Goal: Check status

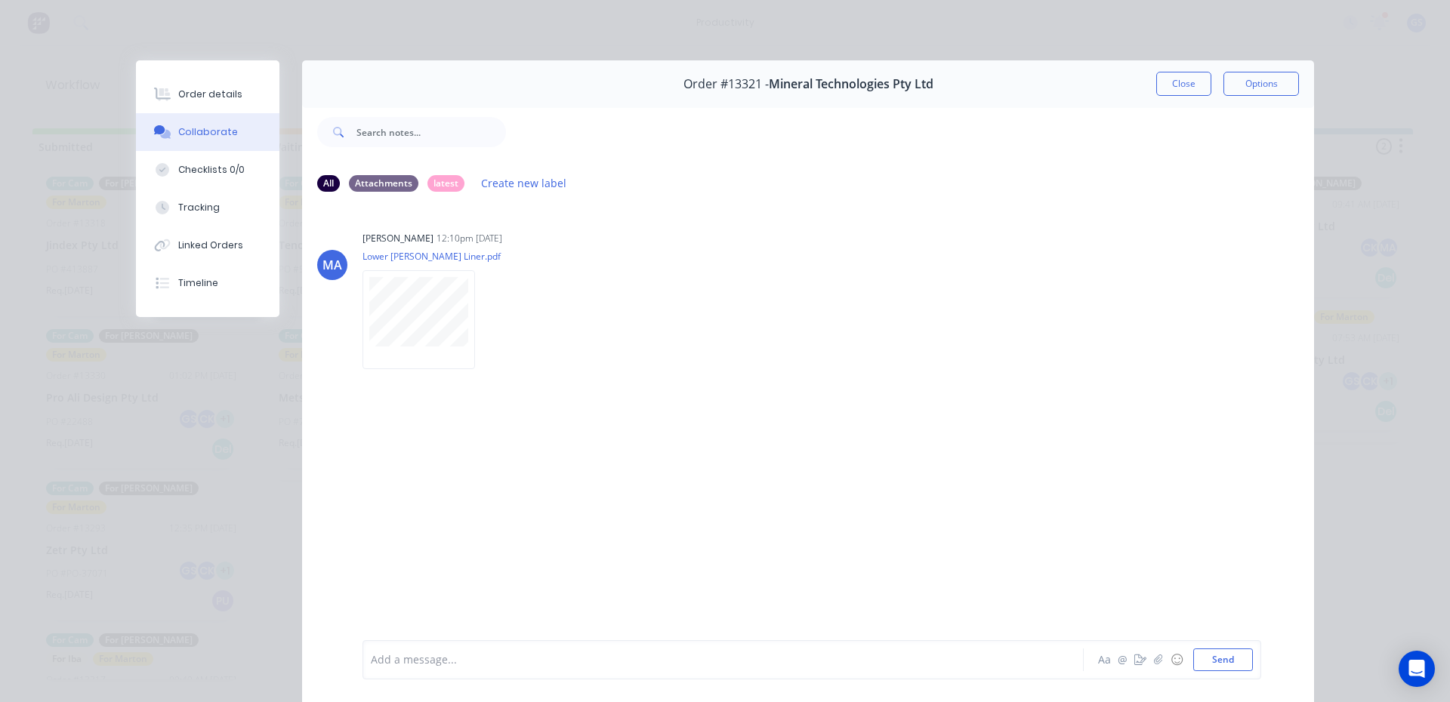
scroll to position [590, 0]
click at [1156, 85] on button "Close" at bounding box center [1183, 84] width 55 height 24
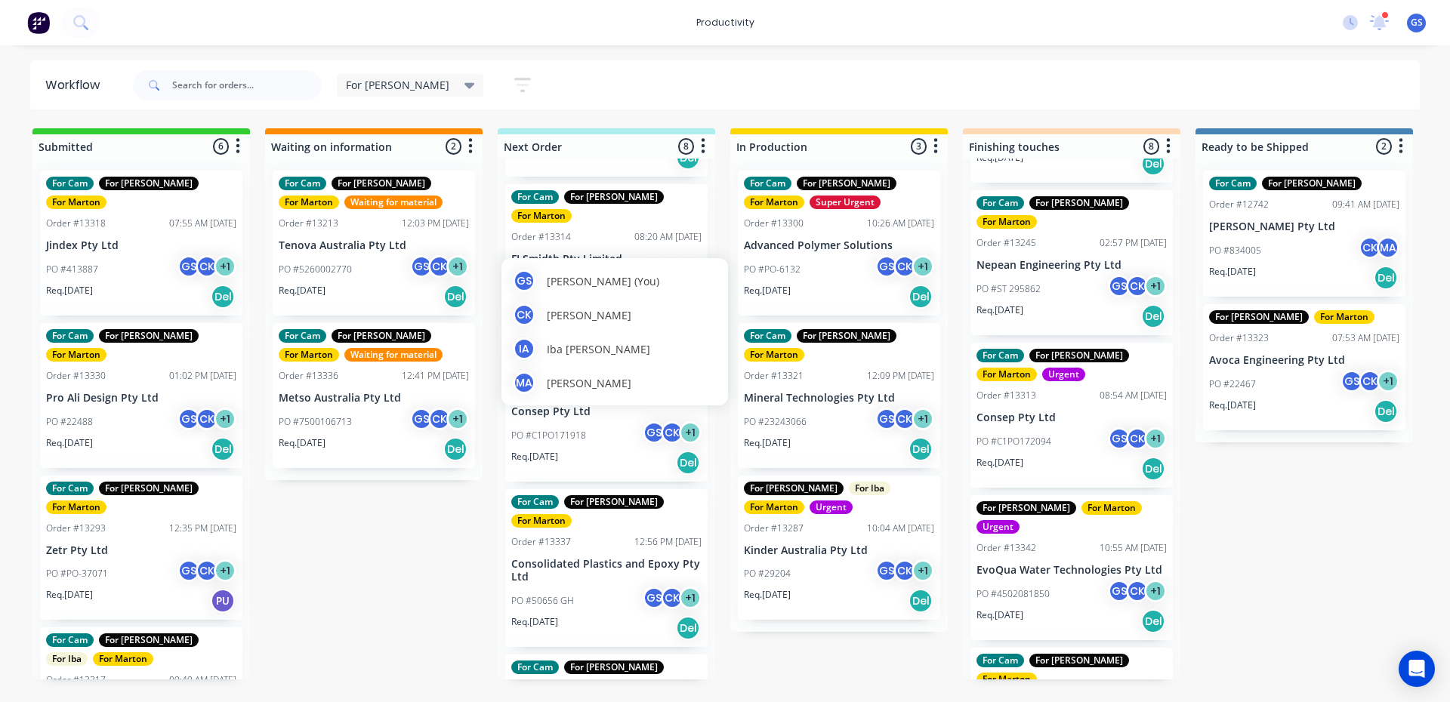
scroll to position [529, 0]
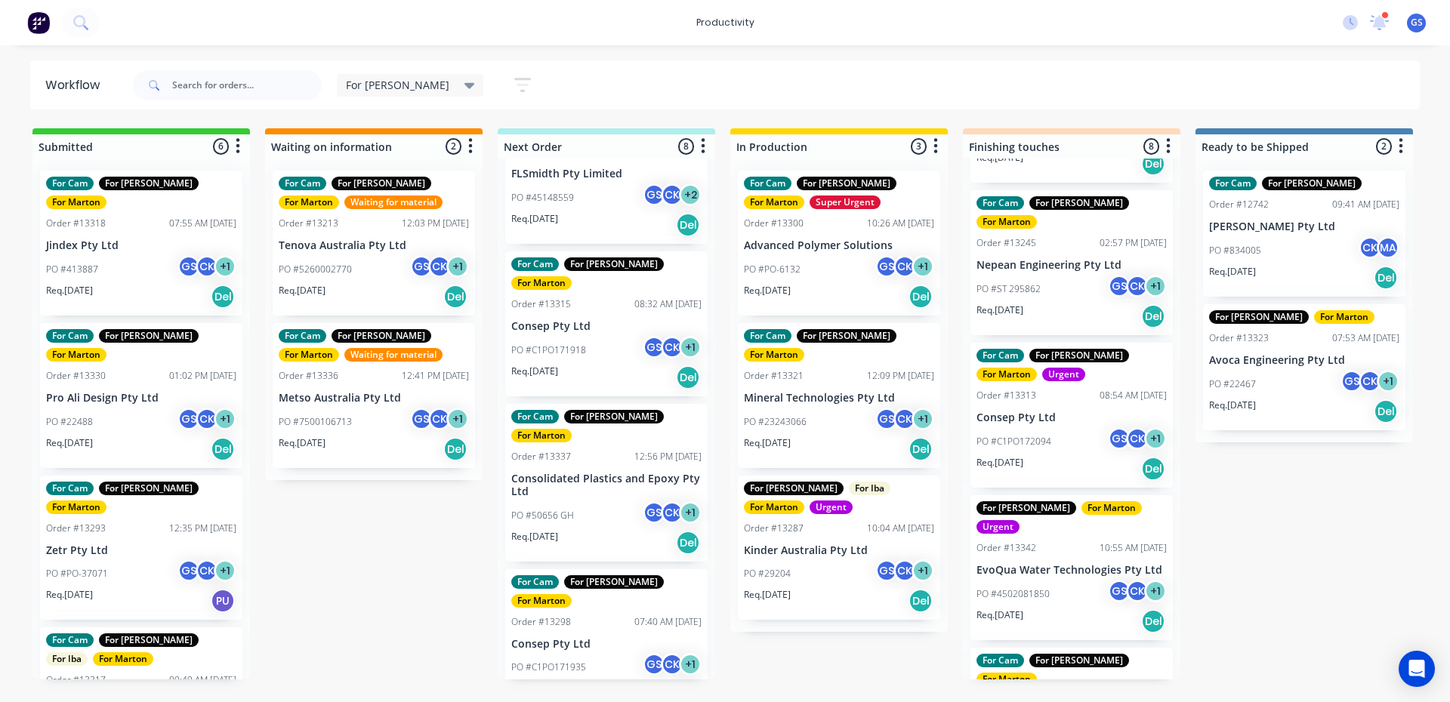
click at [578, 473] on p "Consolidated Plastics and Epoxy Pty Ltd" at bounding box center [606, 486] width 190 height 26
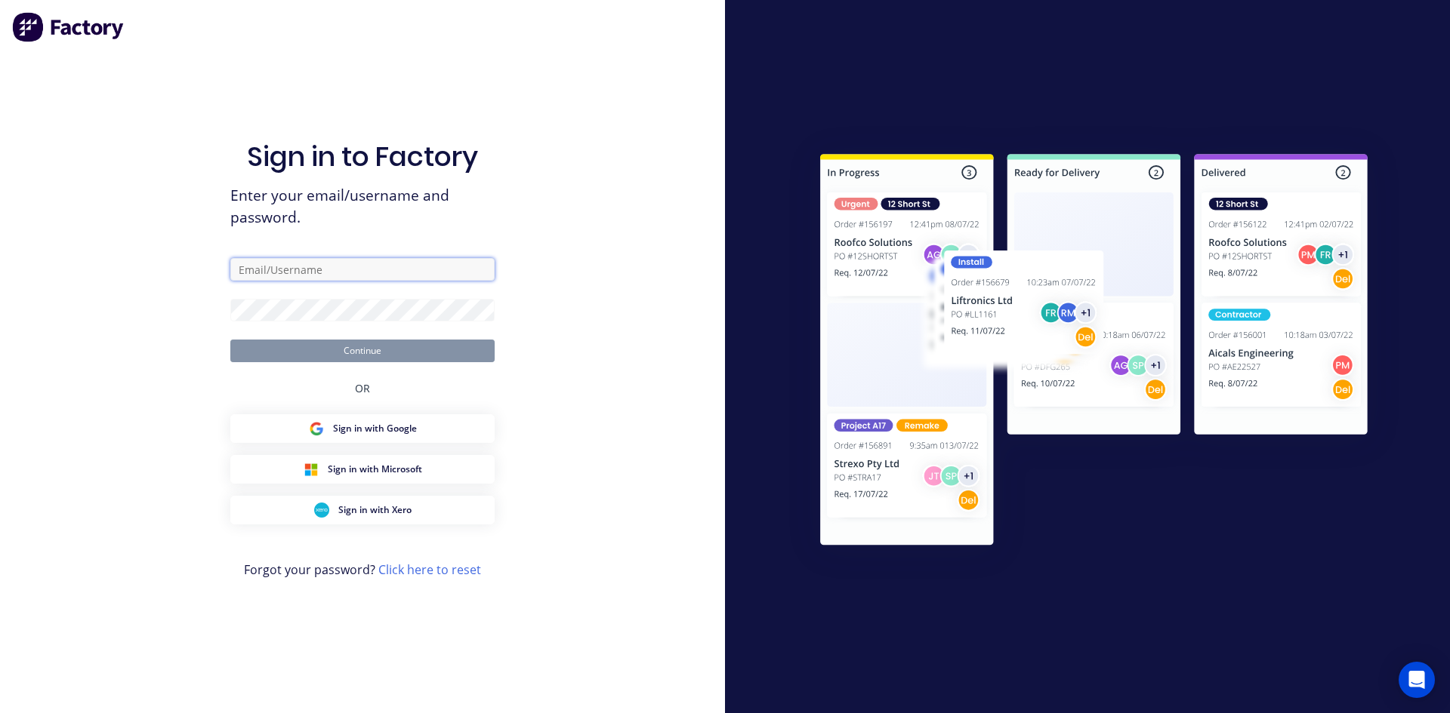
type input "szabo.gergely.janos@gmail.com"
click at [415, 350] on button "Continue" at bounding box center [362, 351] width 264 height 23
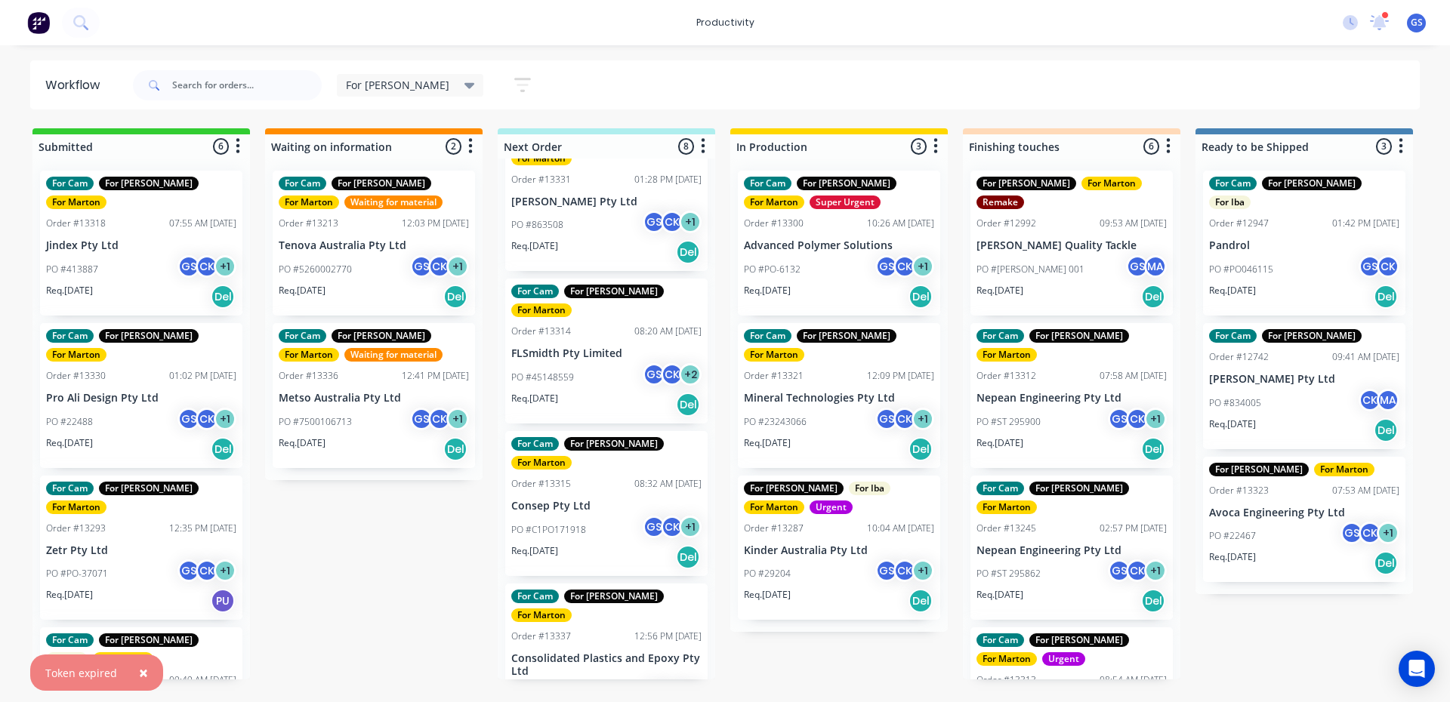
scroll to position [453, 0]
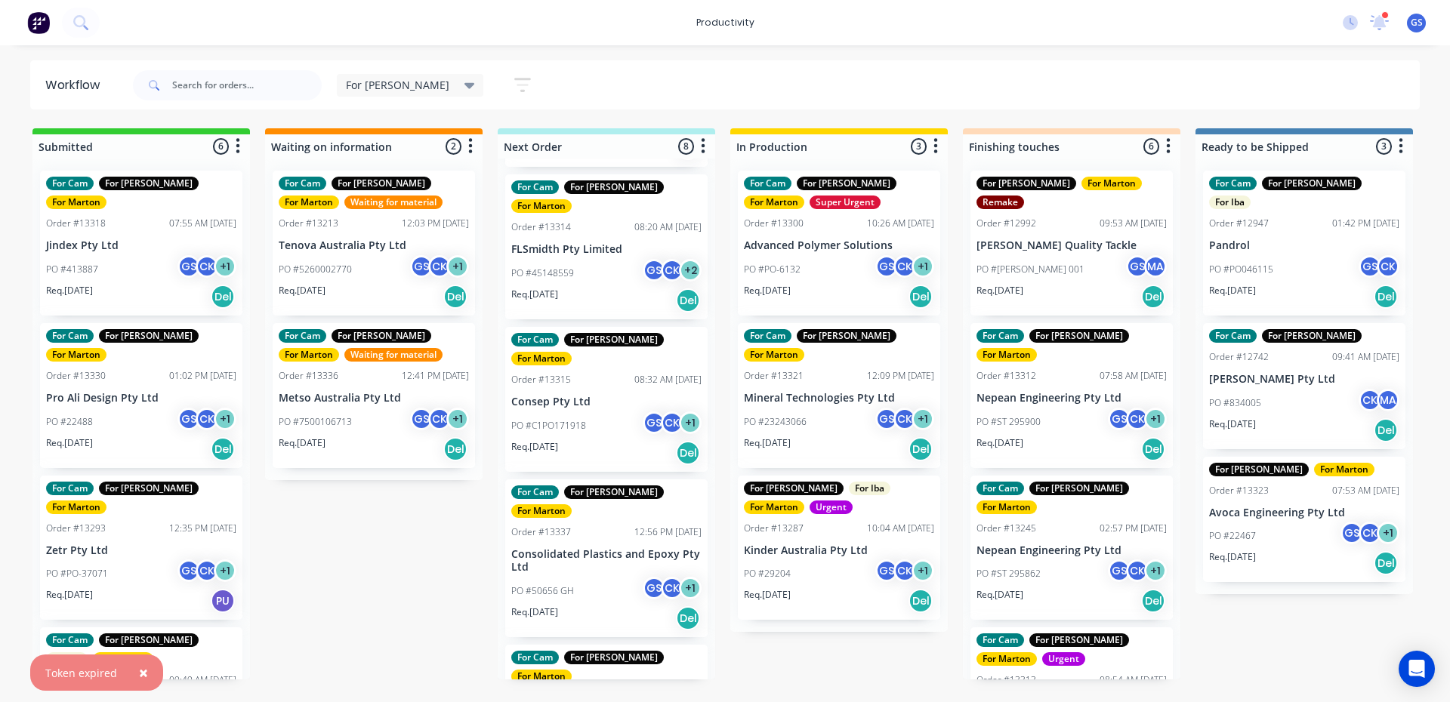
click at [535, 440] on p "Req. 09/10/25" at bounding box center [534, 447] width 47 height 14
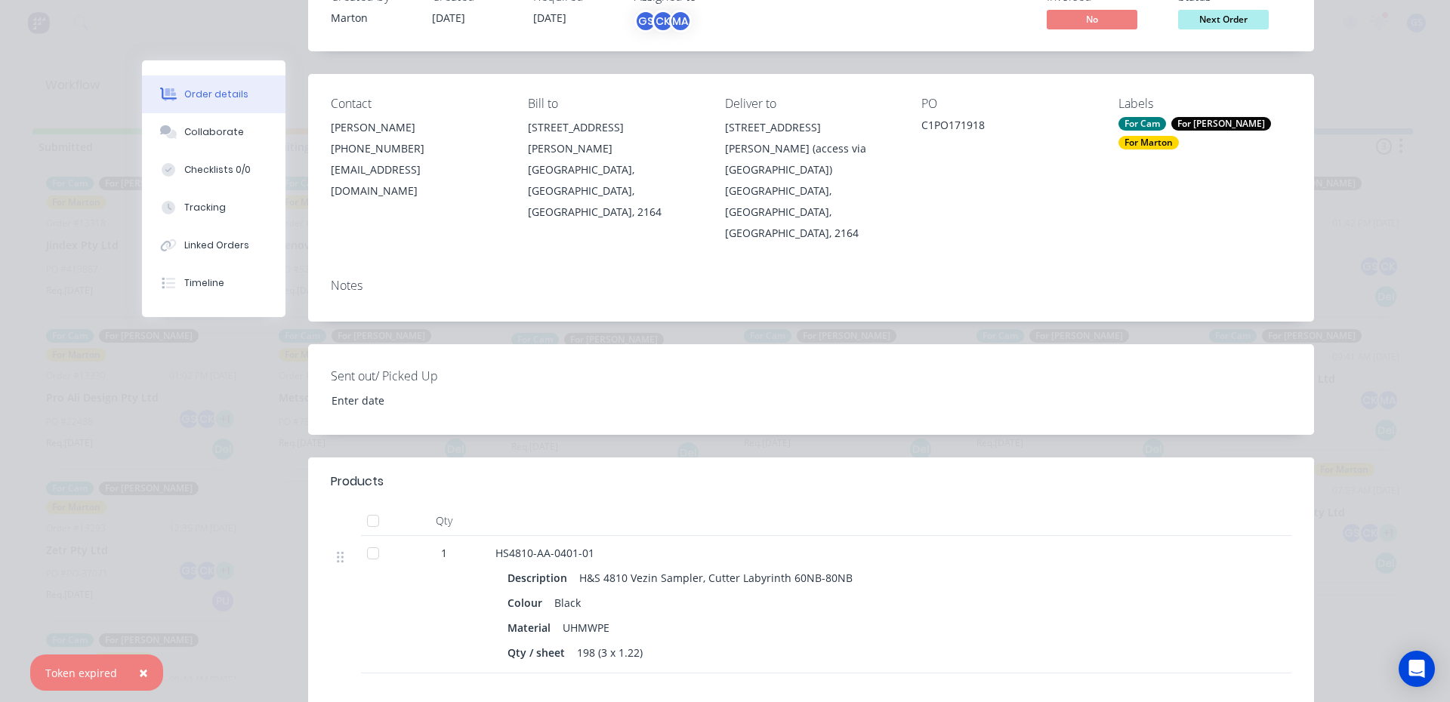
scroll to position [151, 0]
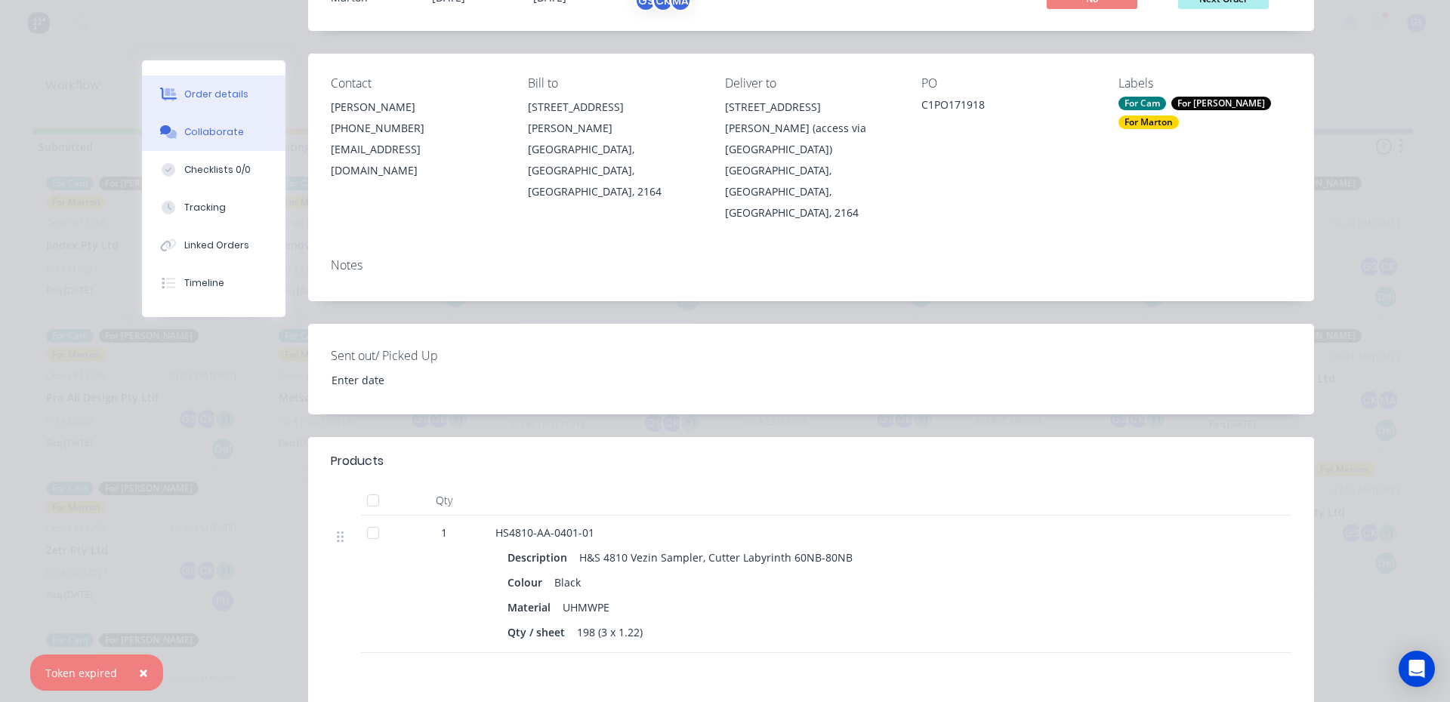
click at [221, 137] on div "Collaborate" at bounding box center [214, 132] width 60 height 14
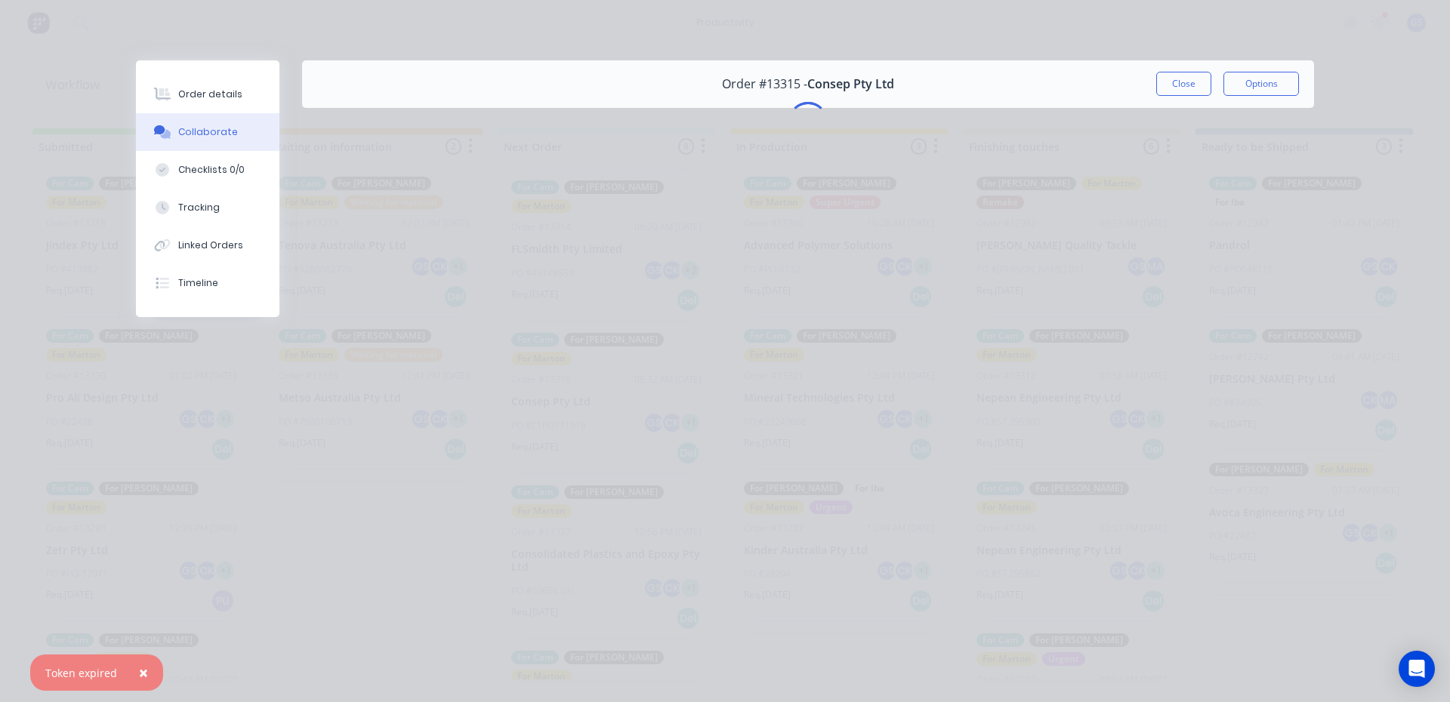
scroll to position [0, 0]
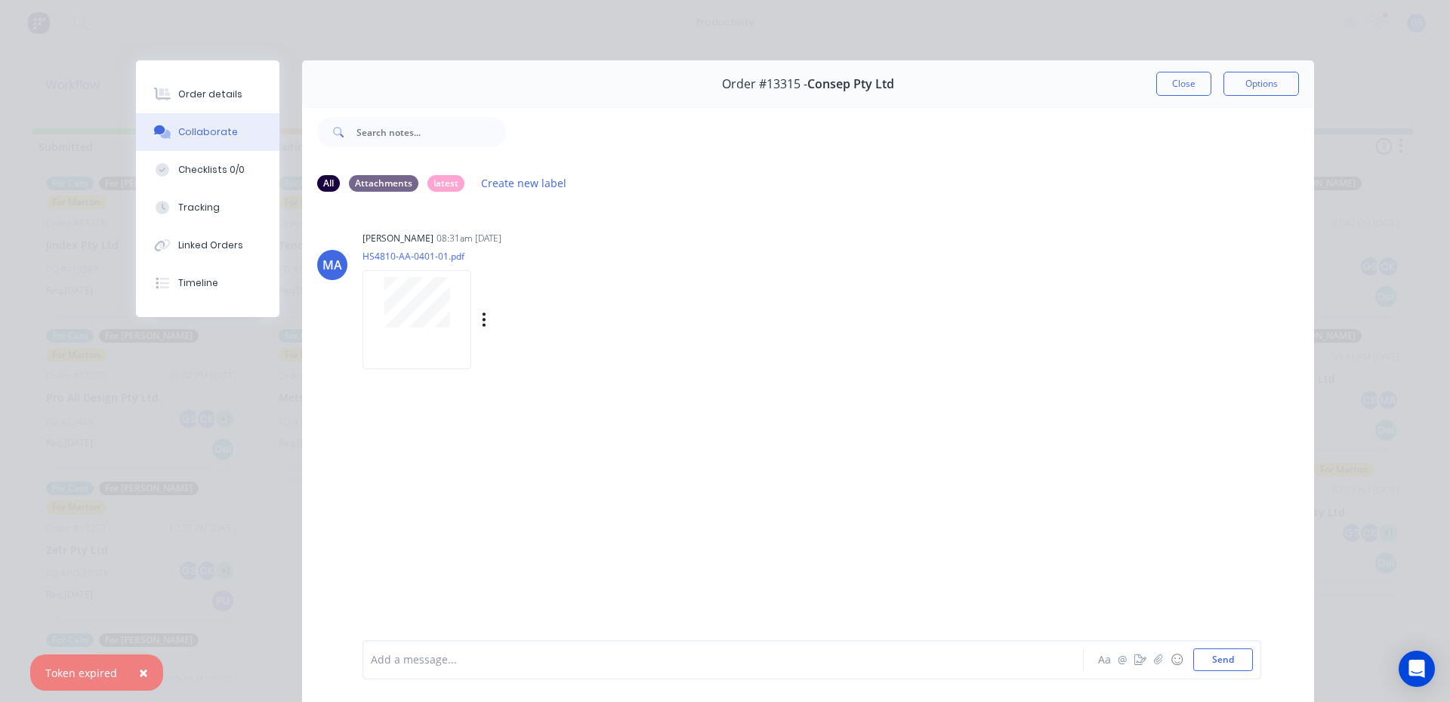
click at [446, 313] on div at bounding box center [416, 302] width 95 height 51
click at [187, 78] on button "Order details" at bounding box center [207, 95] width 143 height 38
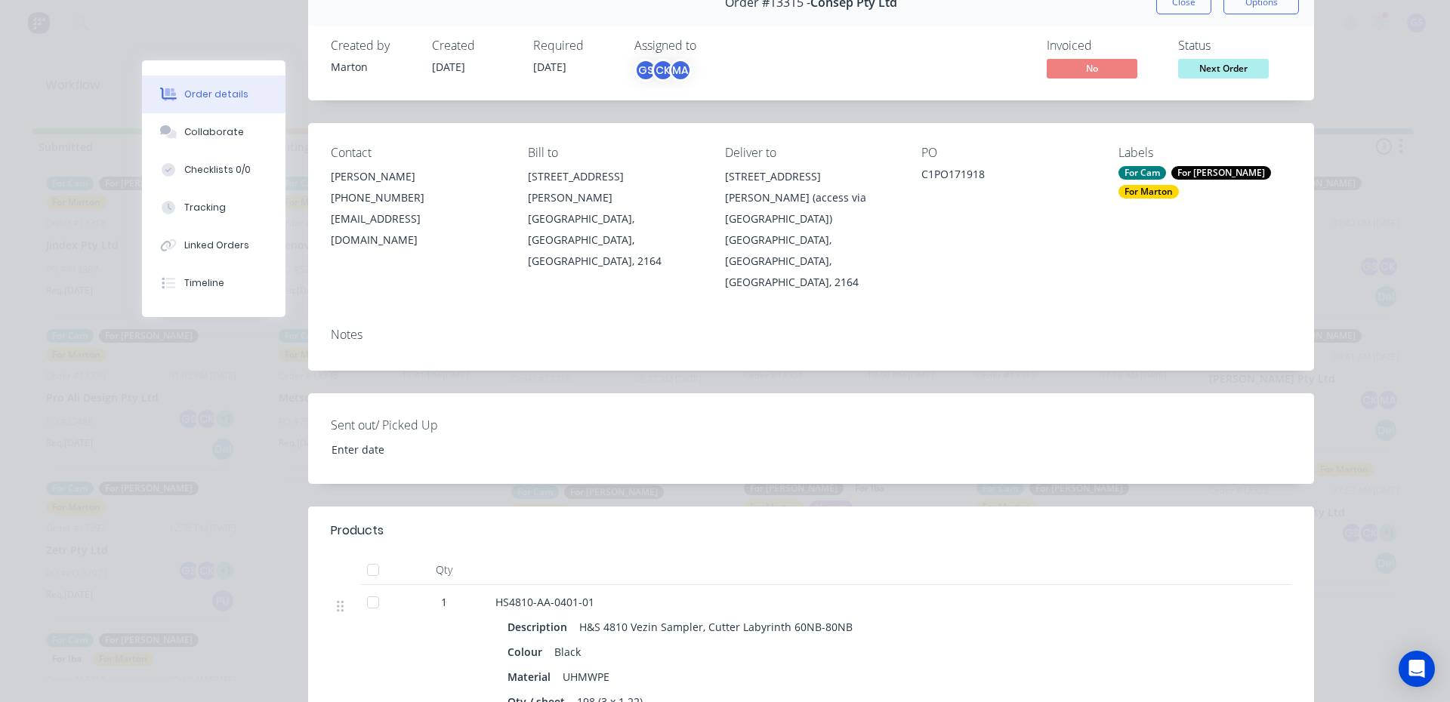
scroll to position [302, 0]
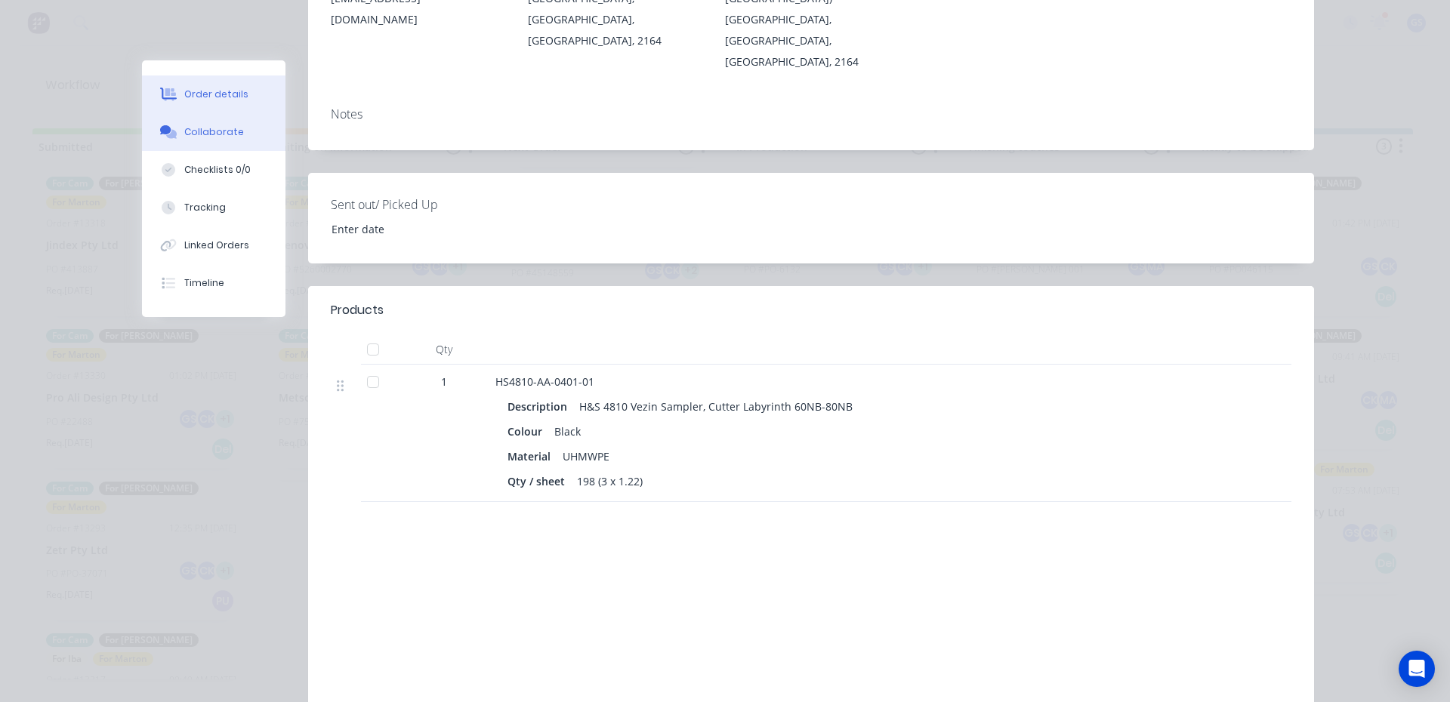
click at [207, 132] on div "Collaborate" at bounding box center [214, 132] width 60 height 14
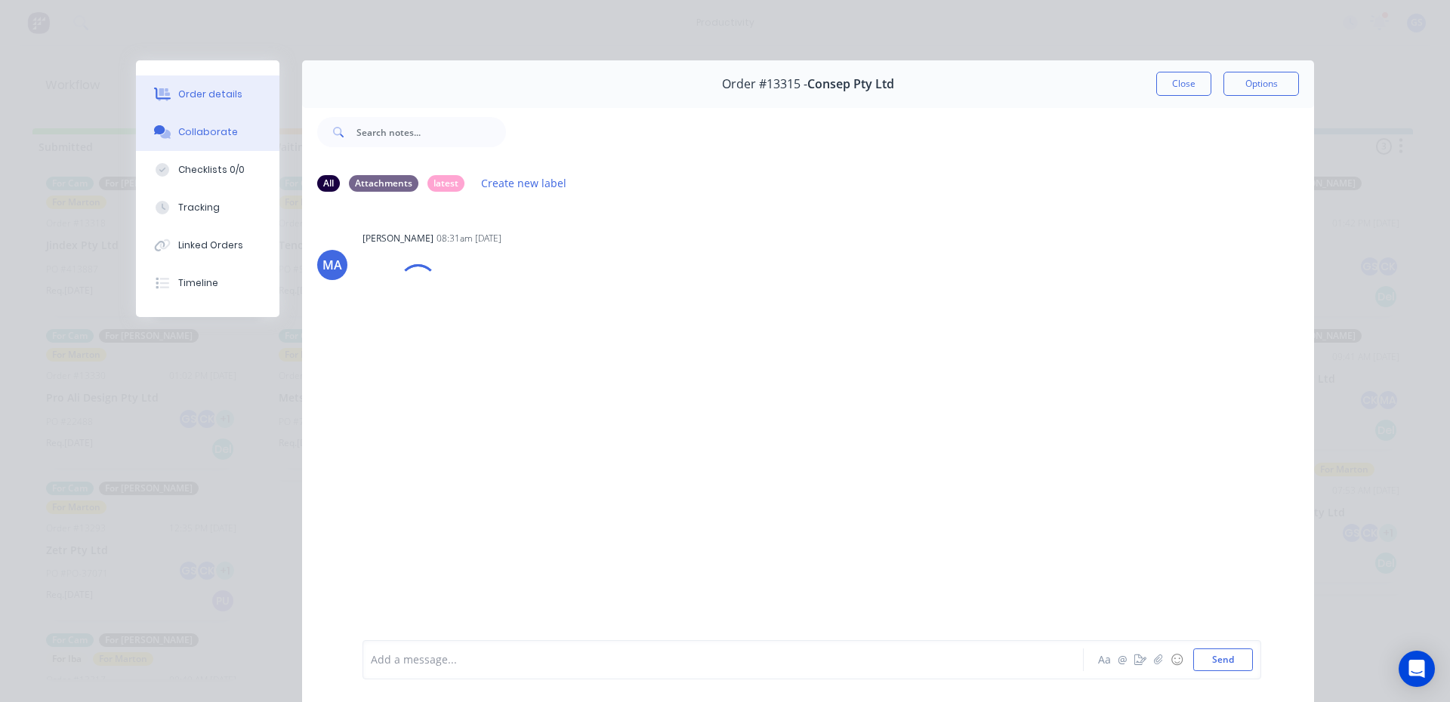
click at [206, 88] on div "Order details" at bounding box center [210, 95] width 64 height 14
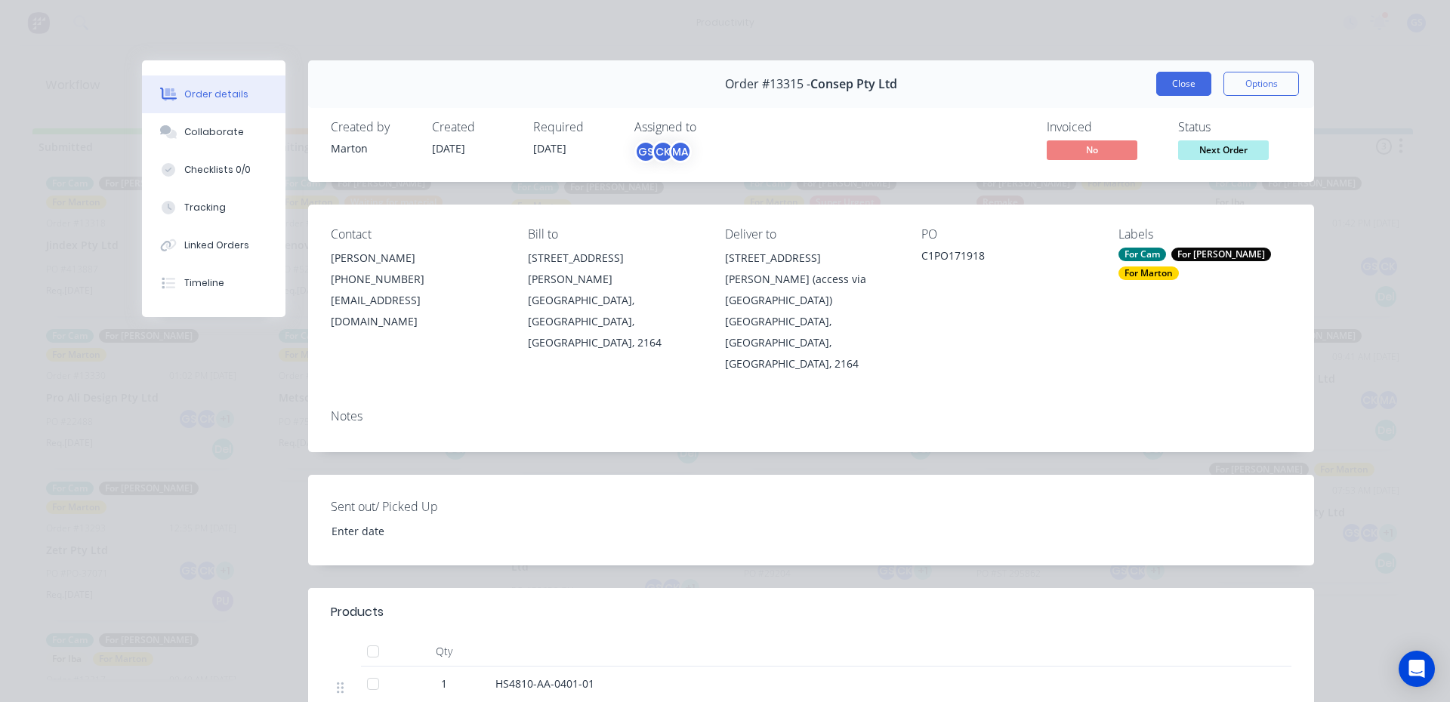
click at [1156, 78] on button "Close" at bounding box center [1183, 84] width 55 height 24
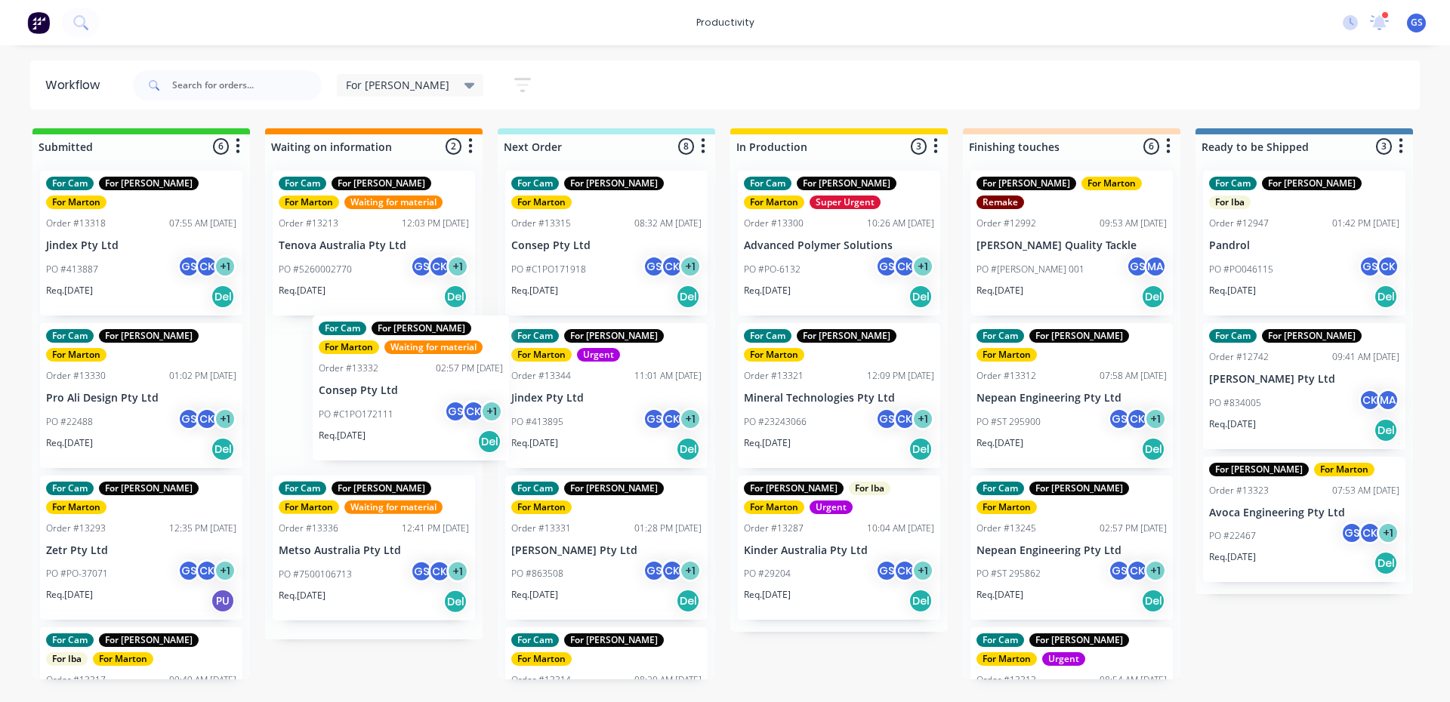
drag, startPoint x: 632, startPoint y: 379, endPoint x: 415, endPoint y: 387, distance: 217.6
click at [415, 387] on div "Submitted 6 Sort By Created date Required date Order number Customer name Most …" at bounding box center [1029, 403] width 2080 height 551
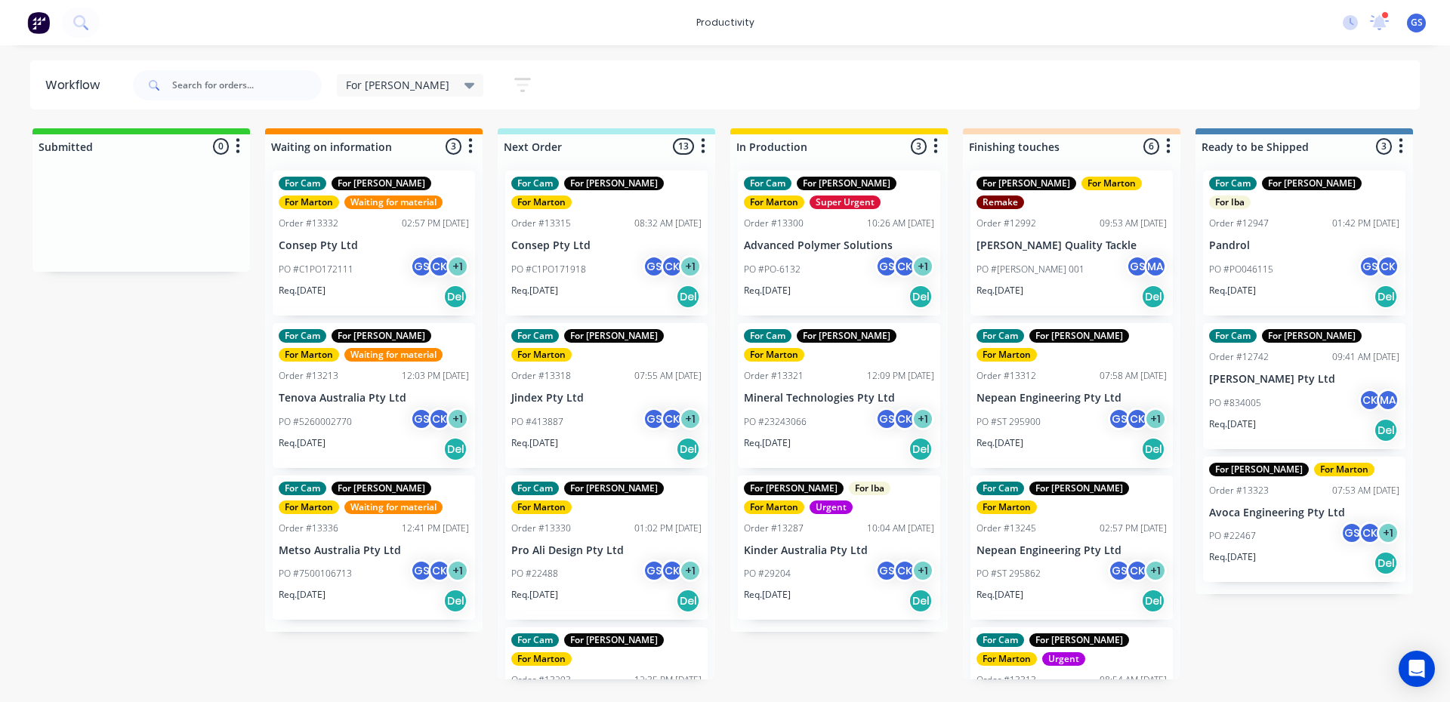
click at [603, 501] on div "For Cam For Gary For Marton Order #13330 01:02 PM 17/09/25 Pro Ali Design Pty L…" at bounding box center [606, 548] width 202 height 145
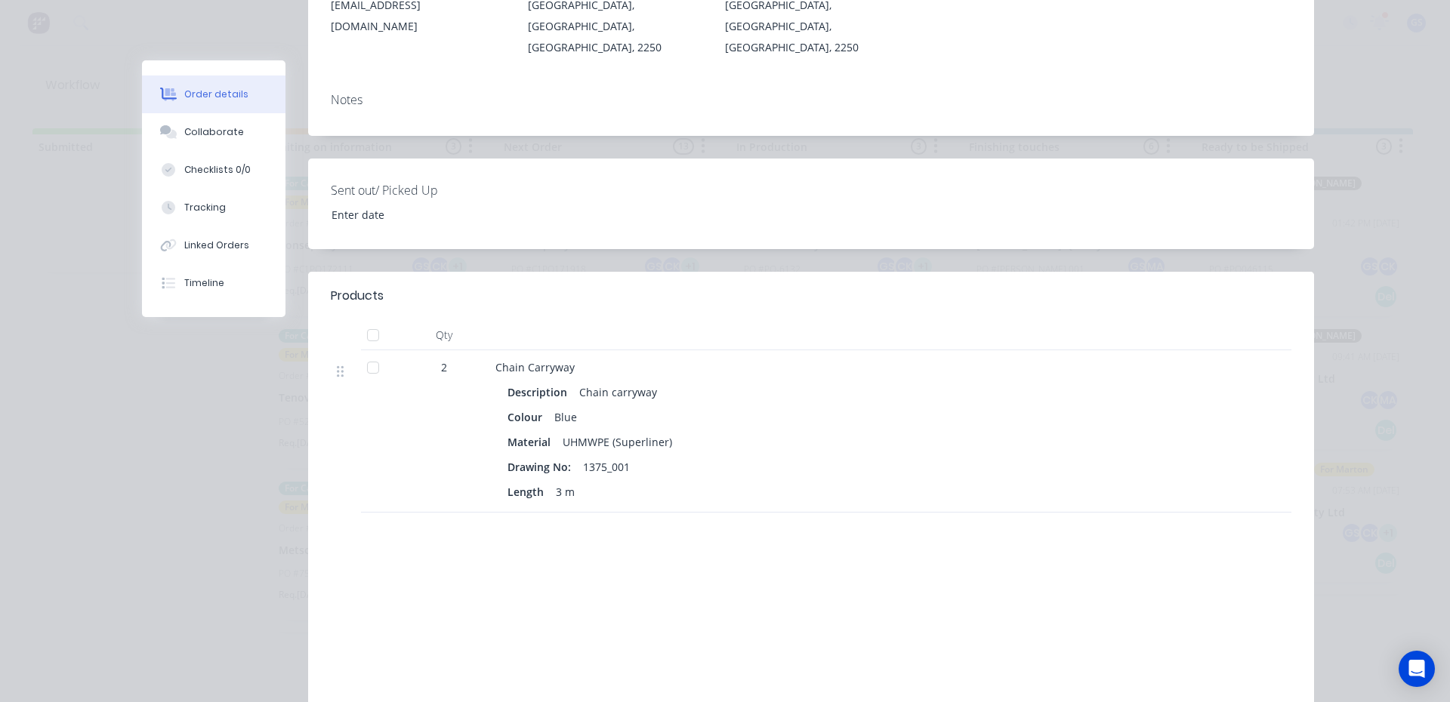
scroll to position [302, 0]
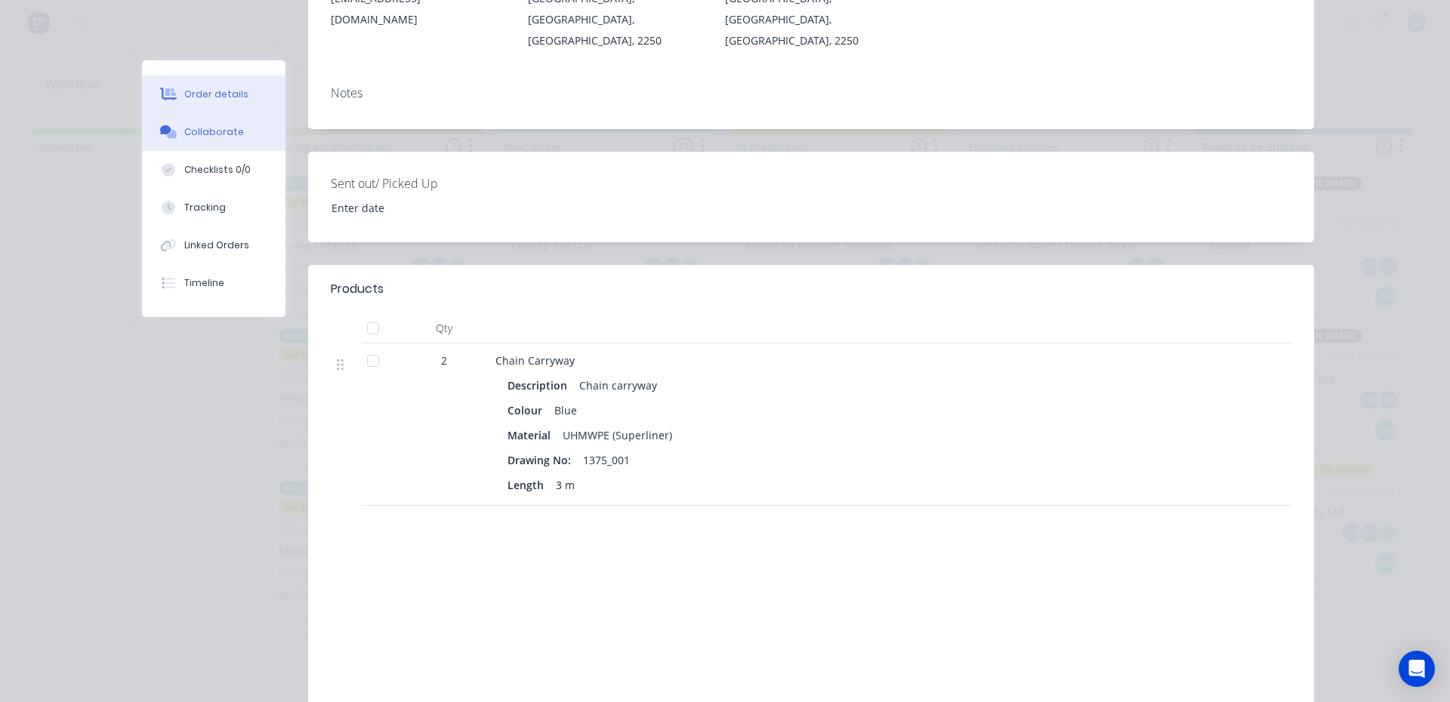
click at [228, 127] on div "Collaborate" at bounding box center [214, 132] width 60 height 14
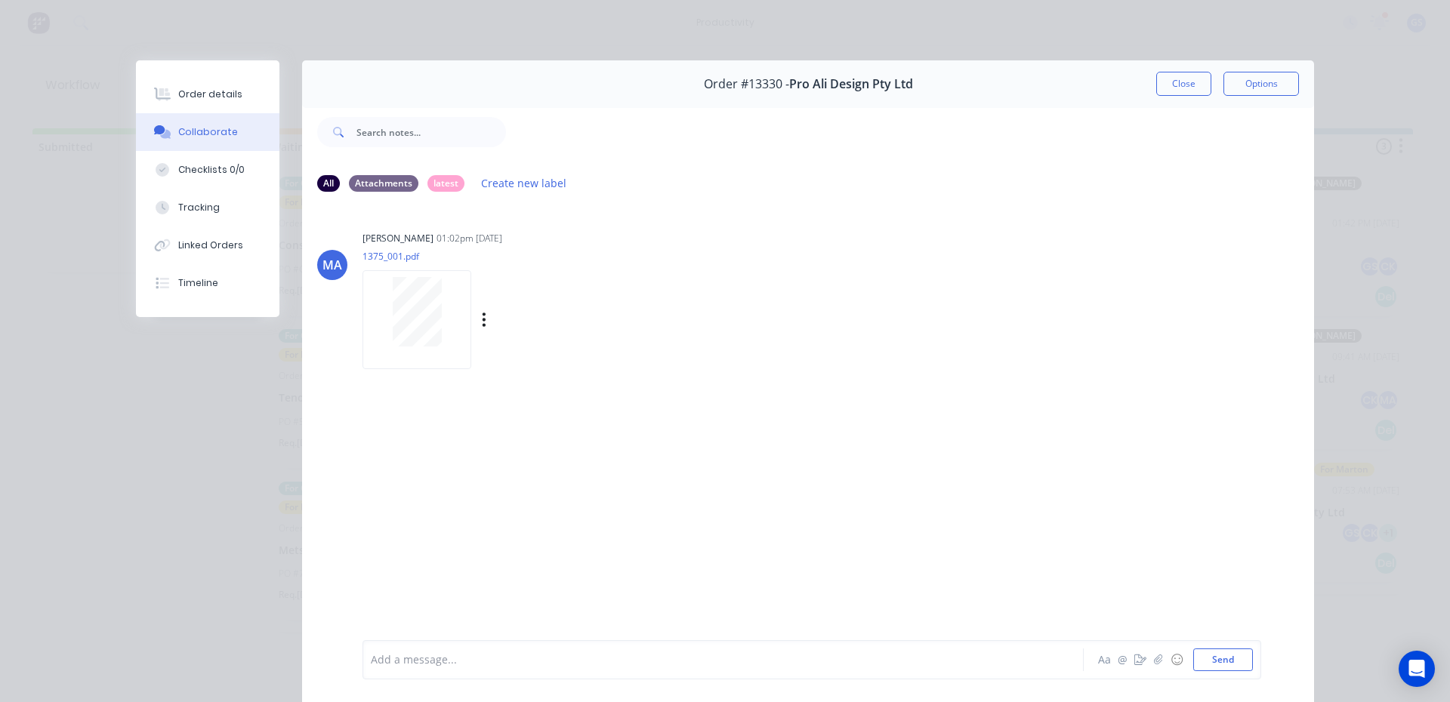
click at [446, 342] on div at bounding box center [416, 311] width 95 height 69
click at [183, 96] on div "Order details" at bounding box center [210, 95] width 64 height 14
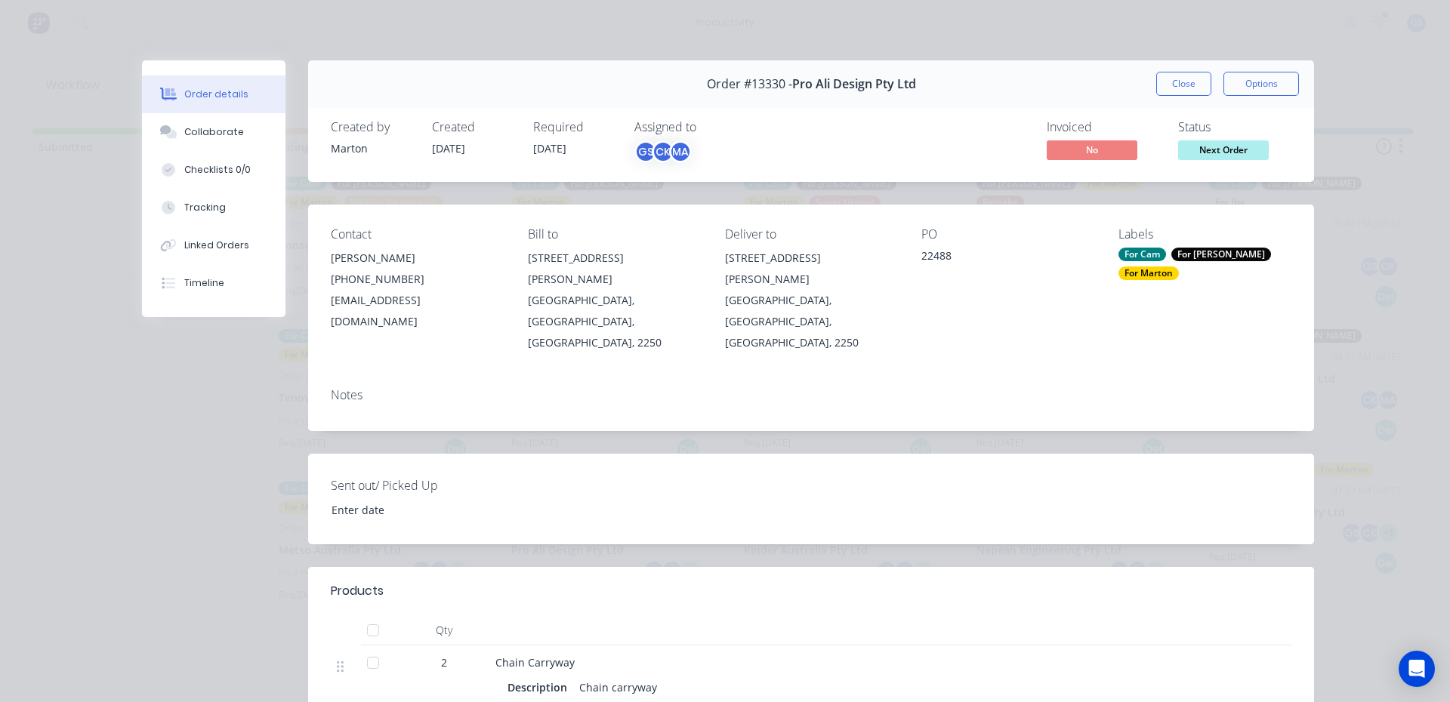
drag, startPoint x: 781, startPoint y: 69, endPoint x: 772, endPoint y: 85, distance: 17.2
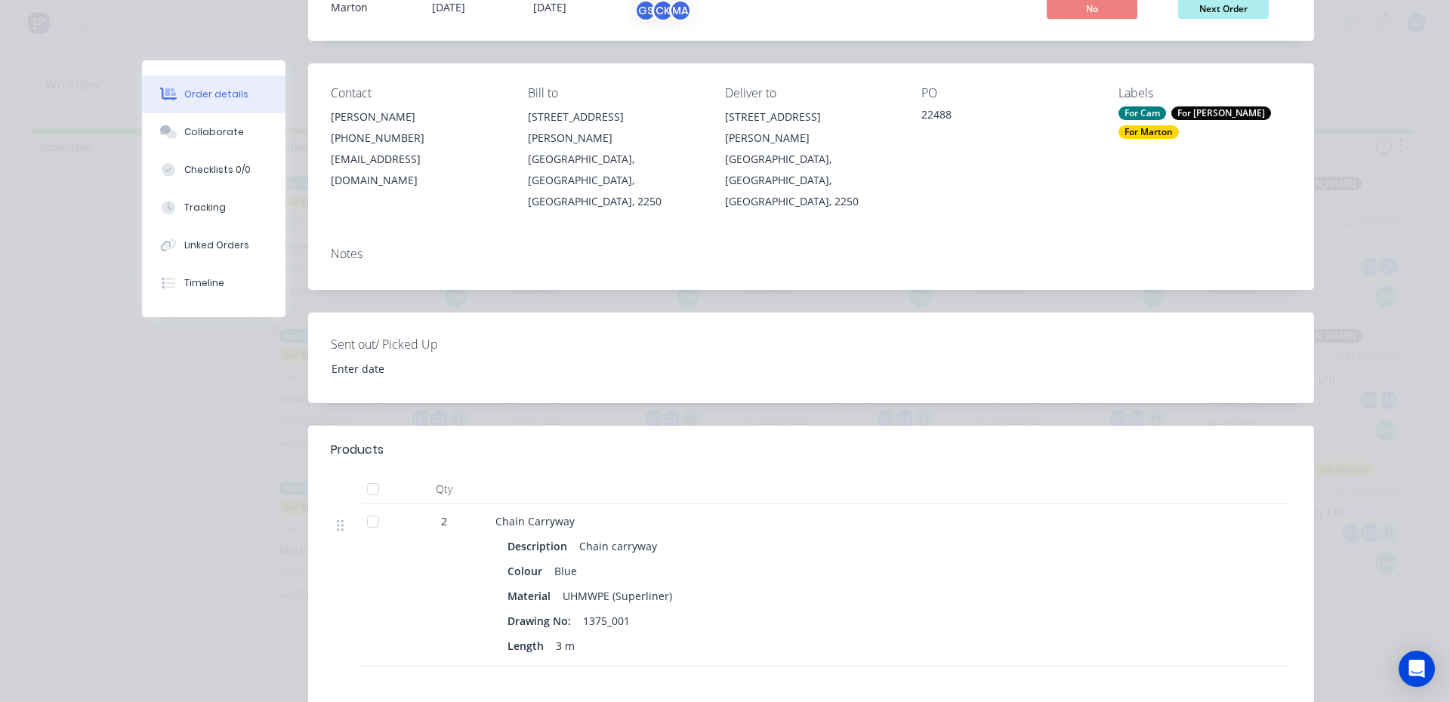
scroll to position [227, 0]
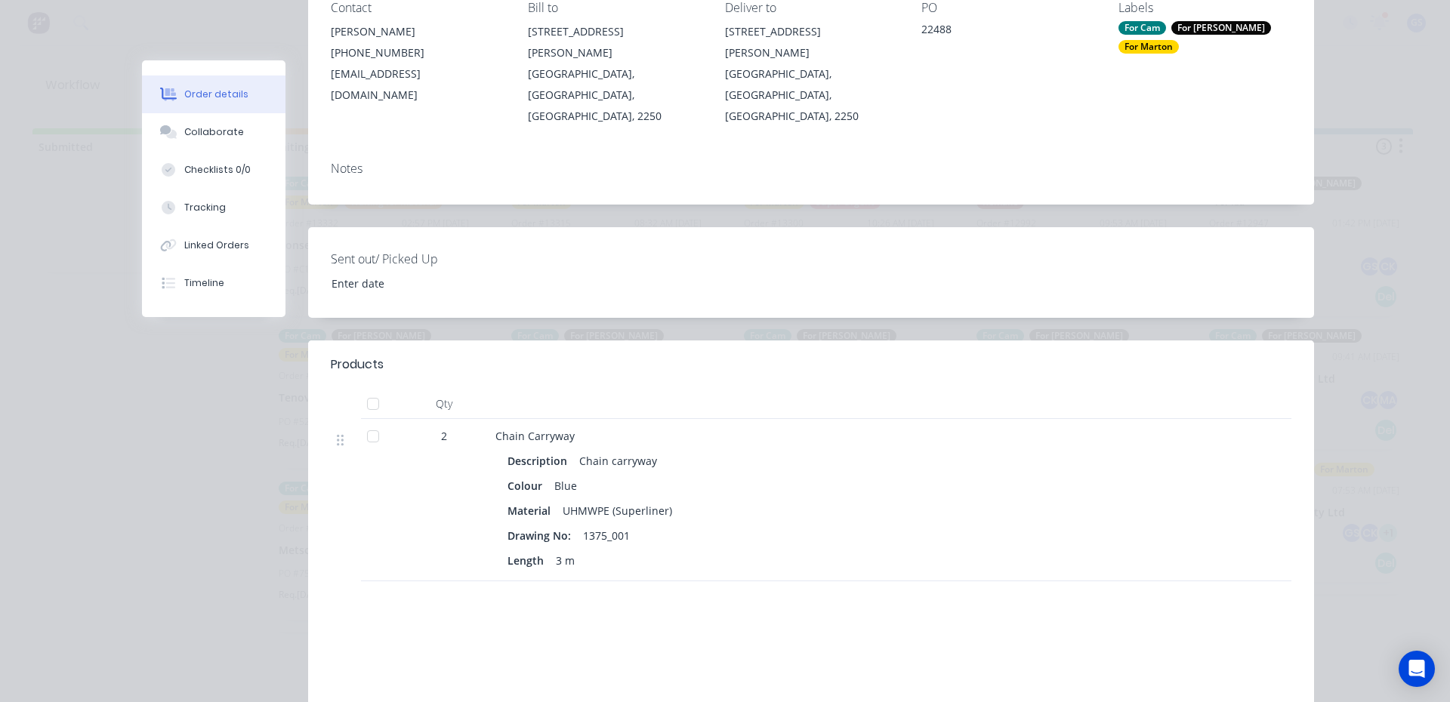
drag, startPoint x: 772, startPoint y: 85, endPoint x: 699, endPoint y: 245, distance: 176.0
click at [725, 227] on div "Sent out/ Picked Up" at bounding box center [811, 272] width 1006 height 91
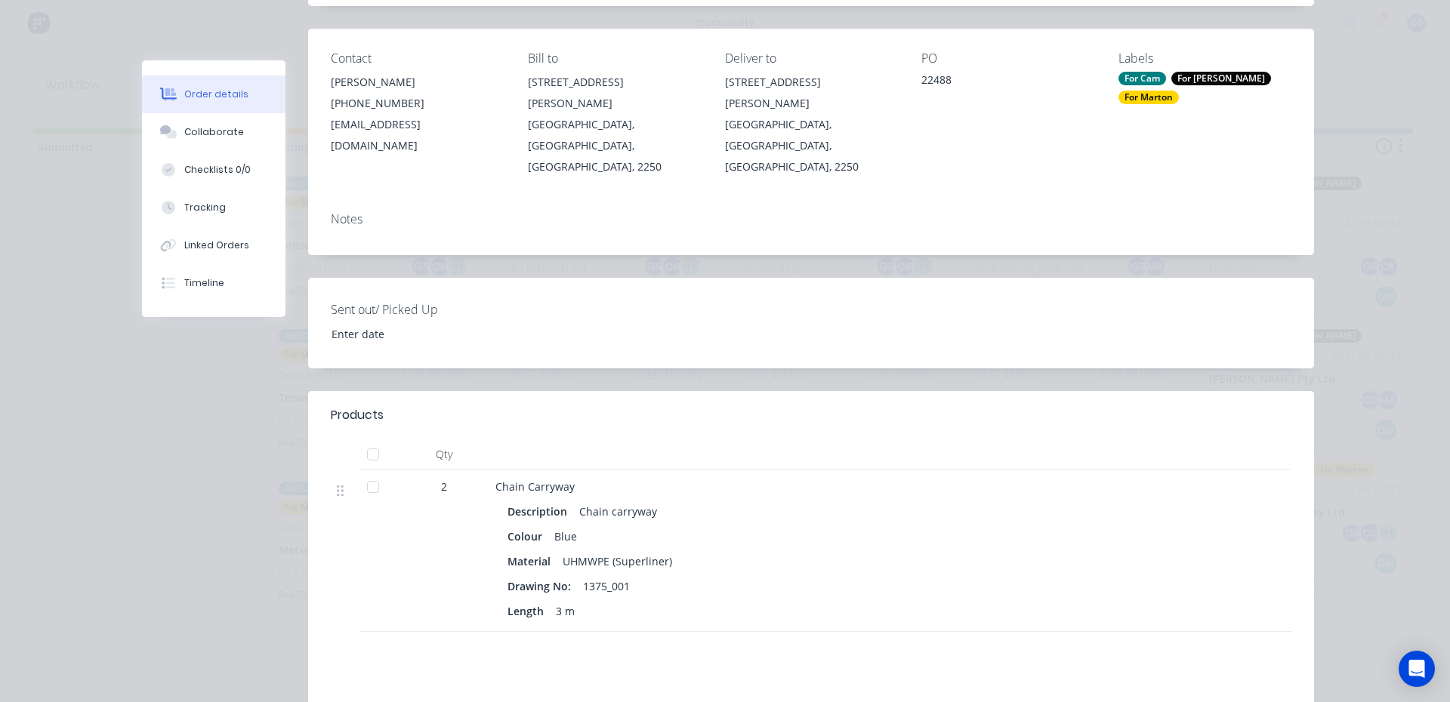
scroll to position [0, 0]
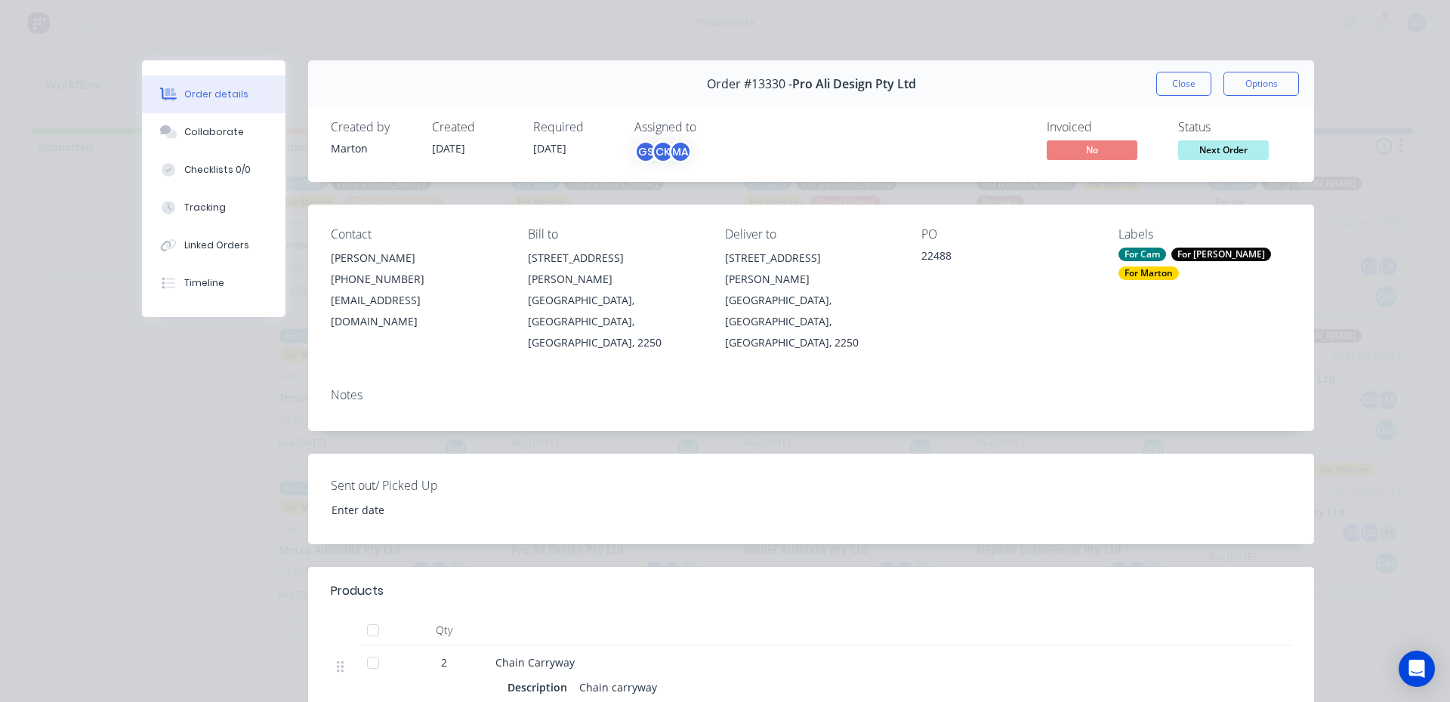
click at [1142, 85] on div "Order #13330 - Pro Ali Design Pty Ltd Close Options" at bounding box center [811, 84] width 1006 height 48
click at [1173, 84] on button "Close" at bounding box center [1183, 84] width 55 height 24
